Goal: Task Accomplishment & Management: Manage account settings

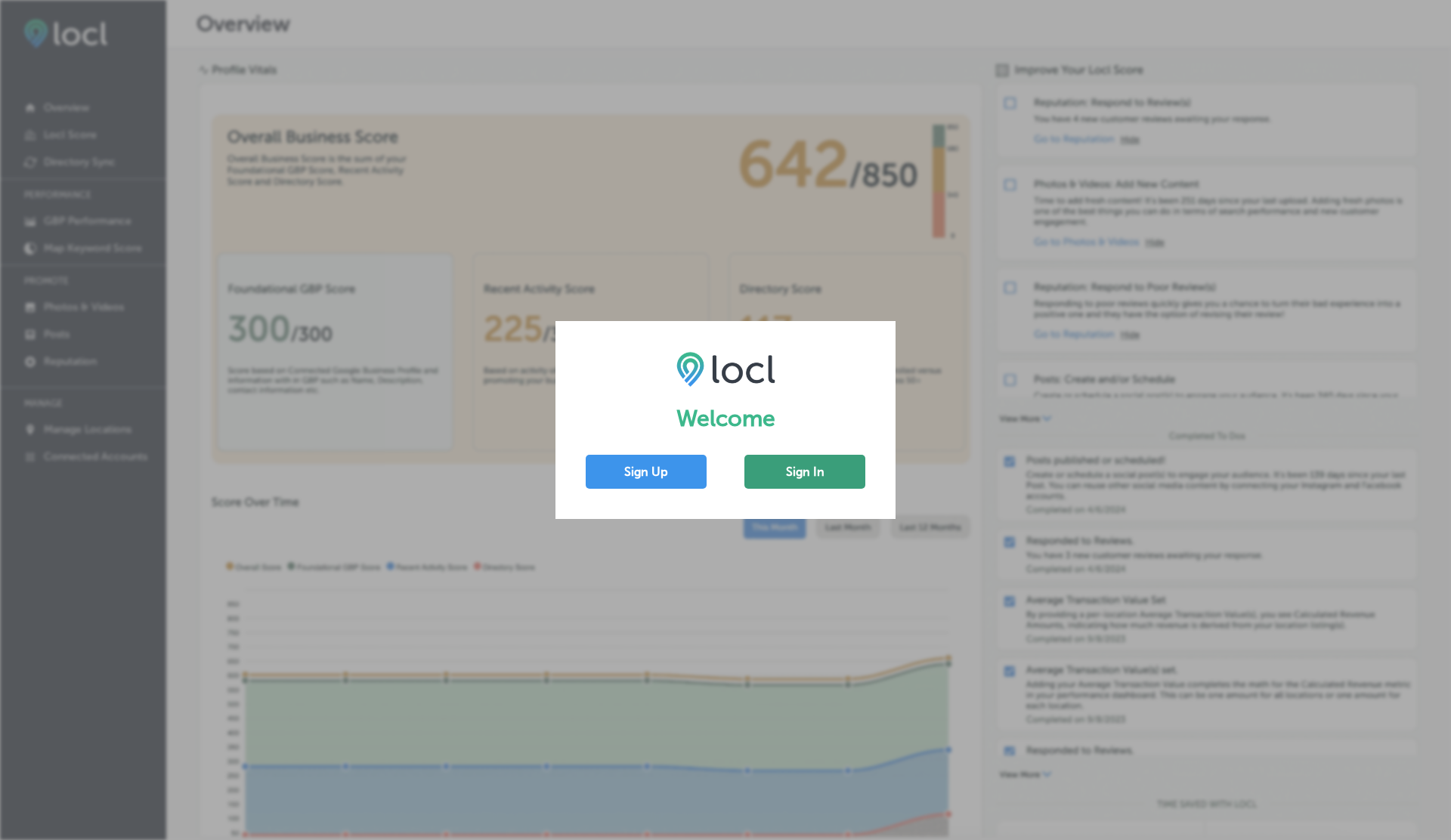
click at [781, 474] on button "Sign In" at bounding box center [804, 472] width 121 height 34
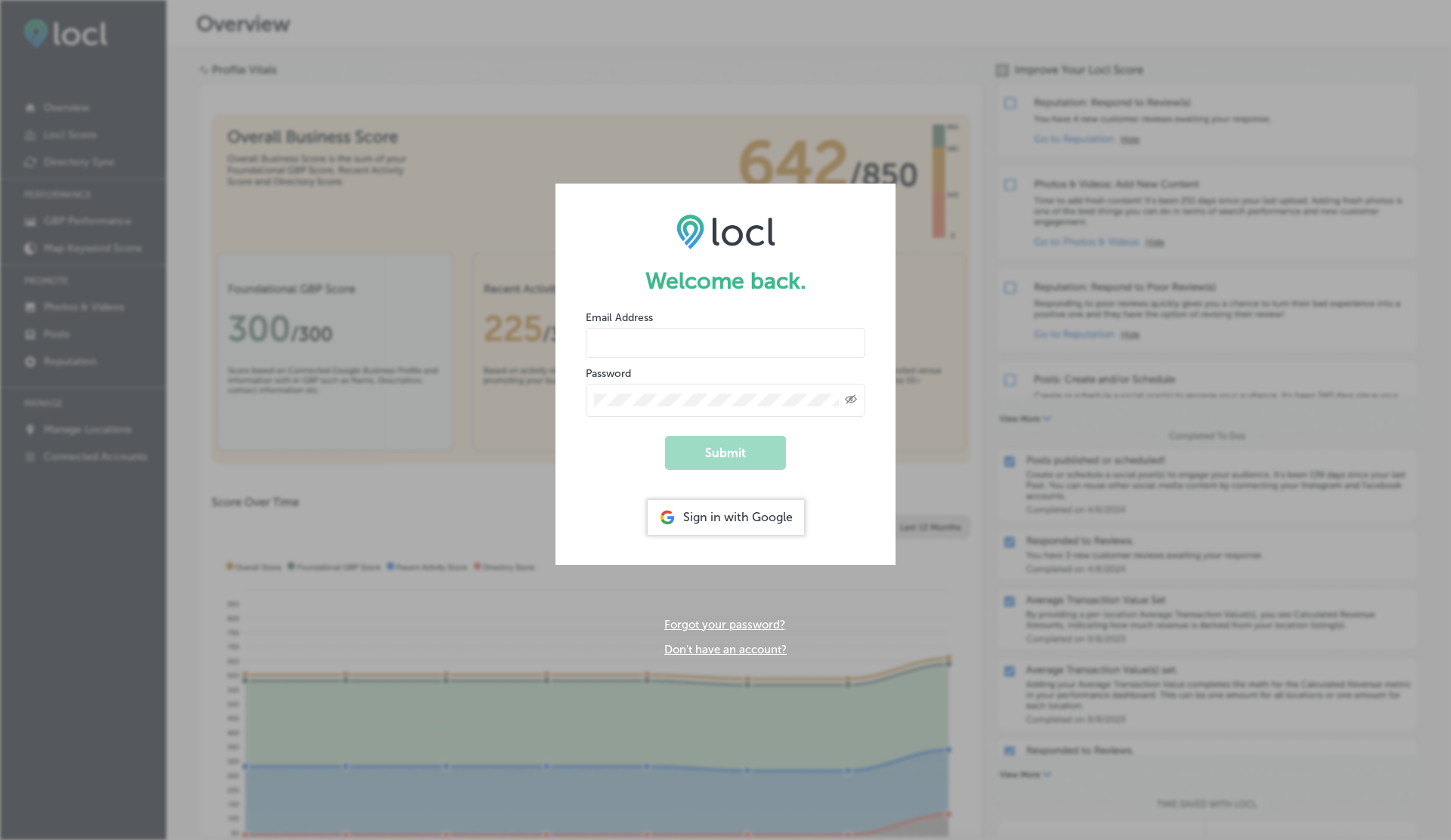
click at [612, 339] on input "email" at bounding box center [725, 343] width 280 height 30
paste input "[EMAIL_ADDRESS][DOMAIN_NAME]"
type input "[EMAIL_ADDRESS][DOMAIN_NAME]"
click at [733, 459] on button "Submit" at bounding box center [725, 452] width 121 height 34
